Goal: Task Accomplishment & Management: Manage account settings

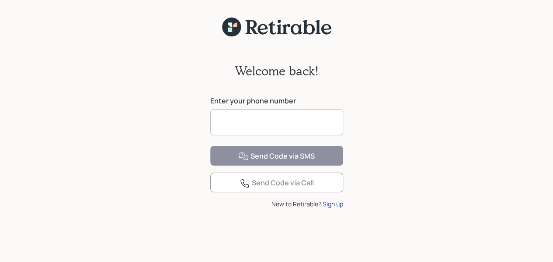
click at [275, 128] on input at bounding box center [276, 122] width 133 height 26
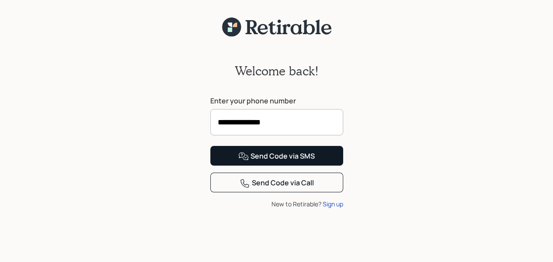
type input "**********"
click at [302, 161] on div "Send Code via SMS" at bounding box center [276, 156] width 77 height 10
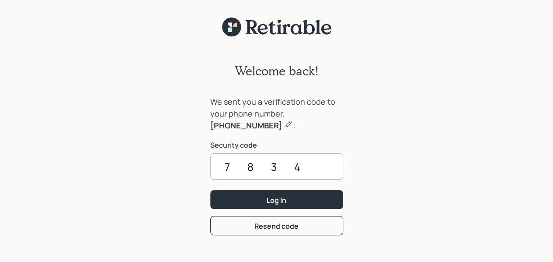
type input "7834"
click at [302, 192] on button "Log In" at bounding box center [276, 199] width 133 height 19
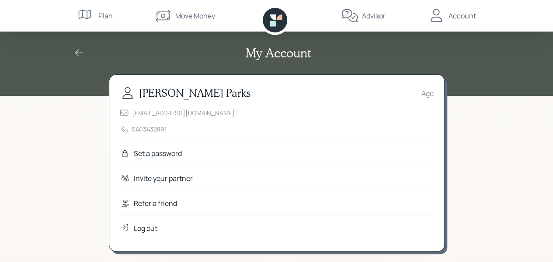
click at [162, 151] on div "Set a password" at bounding box center [158, 153] width 48 height 10
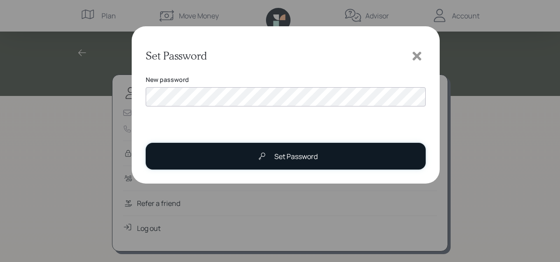
click at [284, 153] on div "Set Password" at bounding box center [285, 155] width 64 height 17
click at [283, 159] on div "Set Password" at bounding box center [295, 156] width 43 height 10
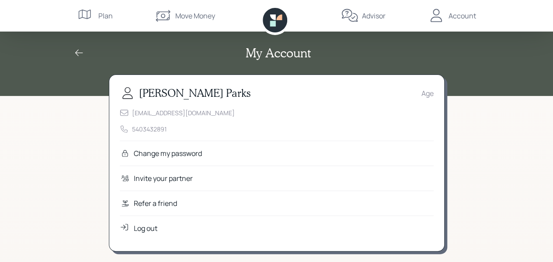
click at [102, 16] on div "Plan" at bounding box center [105, 15] width 14 height 10
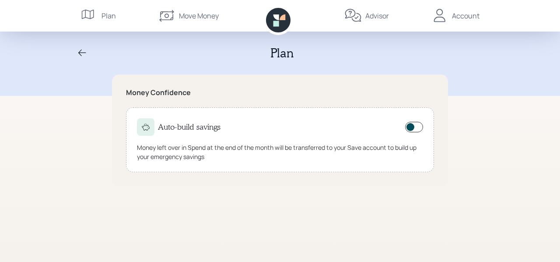
click at [468, 13] on div "Account" at bounding box center [466, 15] width 28 height 10
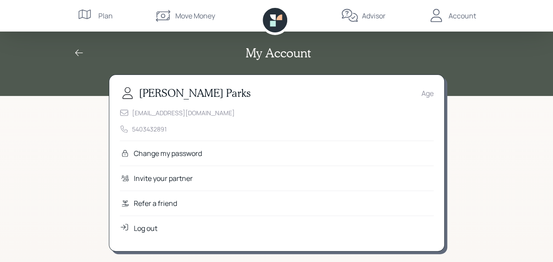
click at [429, 89] on div "Age" at bounding box center [428, 93] width 12 height 10
click at [430, 96] on div "Age" at bounding box center [428, 93] width 12 height 10
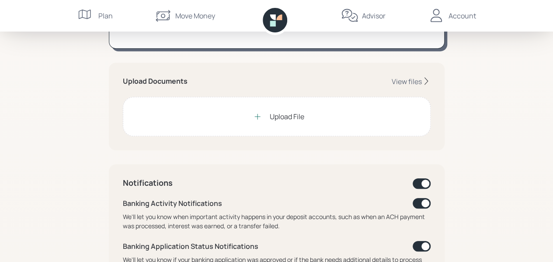
scroll to position [205, 0]
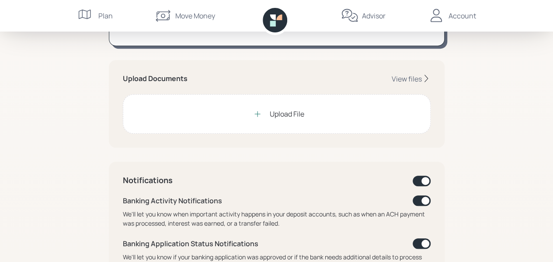
click at [290, 111] on div "Upload File" at bounding box center [287, 113] width 35 height 10
click at [257, 112] on icon at bounding box center [258, 114] width 6 height 6
click at [282, 113] on div "Upload File" at bounding box center [287, 113] width 35 height 10
click at [286, 112] on div "Upload File" at bounding box center [287, 113] width 35 height 10
click at [277, 112] on div "Upload File" at bounding box center [287, 113] width 35 height 10
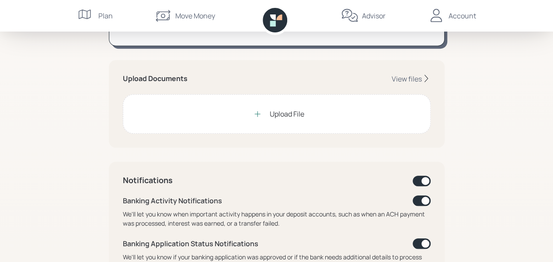
click at [257, 112] on icon at bounding box center [257, 113] width 9 height 9
click at [299, 110] on div "Upload File" at bounding box center [287, 113] width 35 height 10
click at [462, 244] on div "My Account [PERSON_NAME] Age [EMAIL_ADDRESS][DOMAIN_NAME] 5403432891 Change my …" at bounding box center [276, 201] width 553 height 812
click at [286, 111] on div "Upload File" at bounding box center [287, 113] width 35 height 10
click at [287, 110] on div "Upload File" at bounding box center [287, 113] width 35 height 10
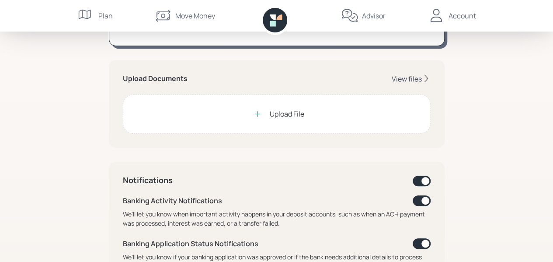
click at [400, 75] on div "View files" at bounding box center [407, 79] width 30 height 10
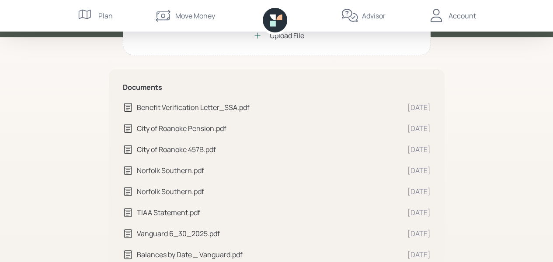
scroll to position [61, 0]
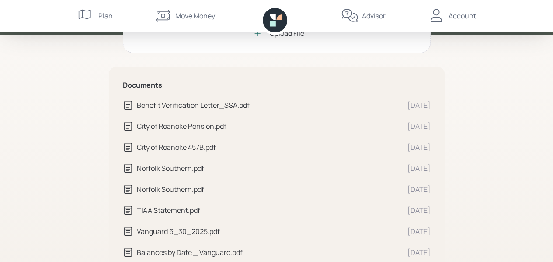
click at [141, 169] on div "Norfolk Southern.pdf" at bounding box center [269, 168] width 264 height 10
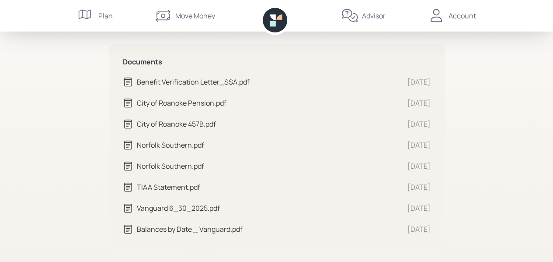
drag, startPoint x: 125, startPoint y: 231, endPoint x: 490, endPoint y: 159, distance: 371.9
click at [490, 159] on div "Vault Upload File Documents Benefit Verification Letter_SSA.pdf [DATE] City of …" at bounding box center [276, 89] width 553 height 346
click at [473, 17] on div "Account" at bounding box center [463, 15] width 28 height 10
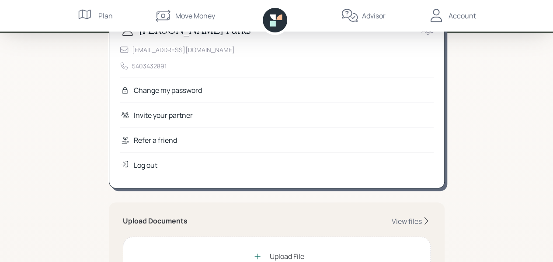
scroll to position [52, 0]
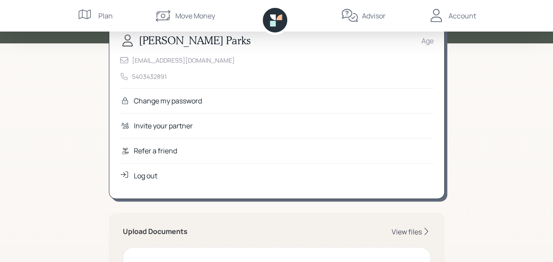
click at [416, 230] on div "View files" at bounding box center [407, 232] width 30 height 10
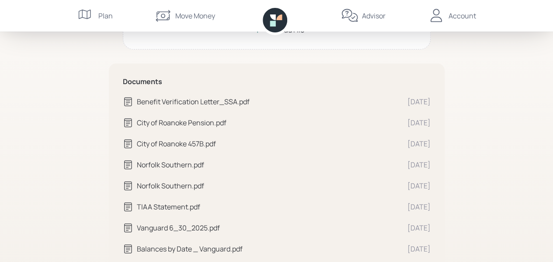
scroll to position [82, 0]
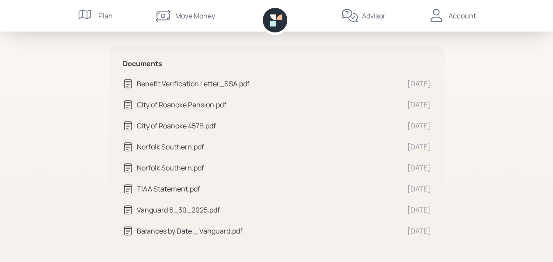
drag, startPoint x: 193, startPoint y: 148, endPoint x: 125, endPoint y: 145, distance: 67.9
click at [125, 145] on icon at bounding box center [128, 146] width 10 height 10
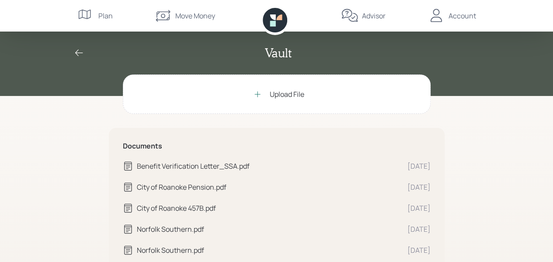
click at [77, 50] on icon at bounding box center [79, 53] width 10 height 10
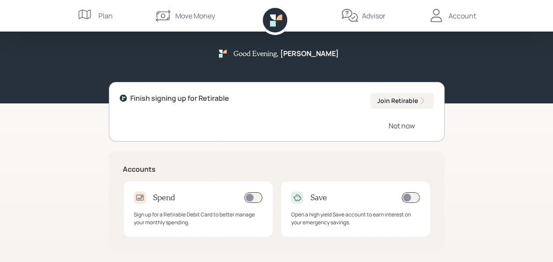
click at [411, 126] on div "Not now" at bounding box center [402, 126] width 26 height 10
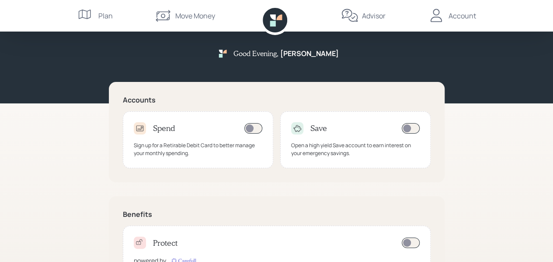
click at [459, 14] on div "Account" at bounding box center [463, 15] width 28 height 10
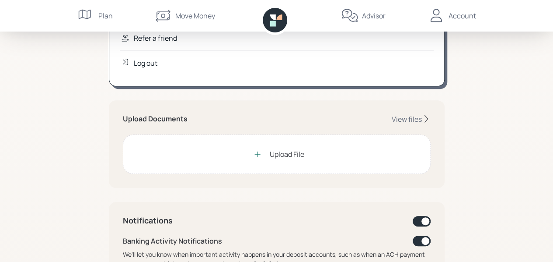
scroll to position [164, 0]
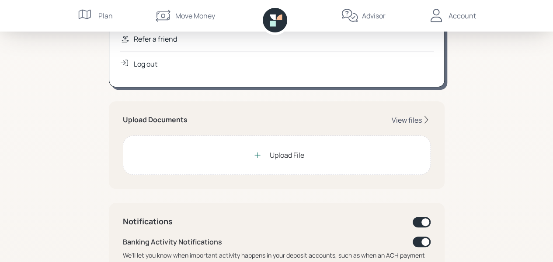
click at [408, 118] on div "View files" at bounding box center [407, 120] width 30 height 10
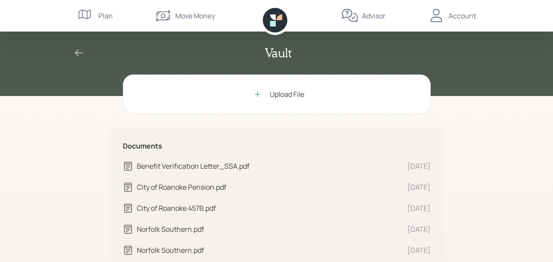
drag, startPoint x: 126, startPoint y: 162, endPoint x: 59, endPoint y: 132, distance: 73.2
click at [59, 132] on div "Vault Upload File Documents Benefit Verification Letter_SSA.pdf [DATE] City of …" at bounding box center [276, 173] width 553 height 346
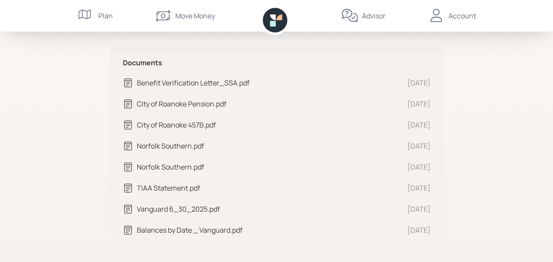
scroll to position [84, 0]
click at [456, 17] on div "Account" at bounding box center [463, 15] width 28 height 10
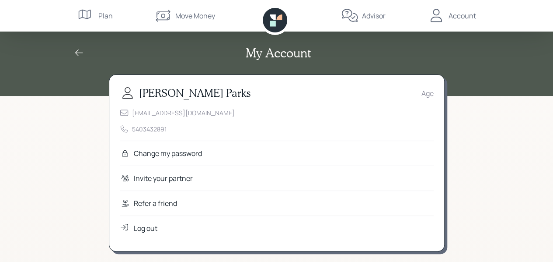
click at [467, 11] on div "Account" at bounding box center [463, 15] width 28 height 10
click at [467, 16] on div "Account" at bounding box center [463, 15] width 28 height 10
click at [149, 227] on div "Log out" at bounding box center [146, 228] width 24 height 10
